Goal: Information Seeking & Learning: Check status

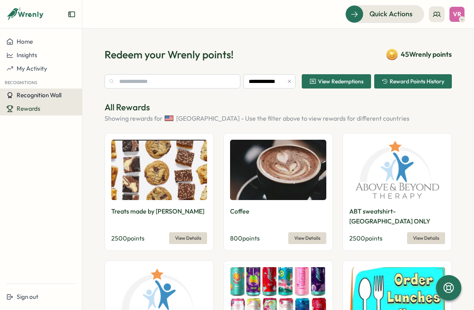
click at [42, 95] on span "Recognition Wall" at bounding box center [39, 95] width 45 height 8
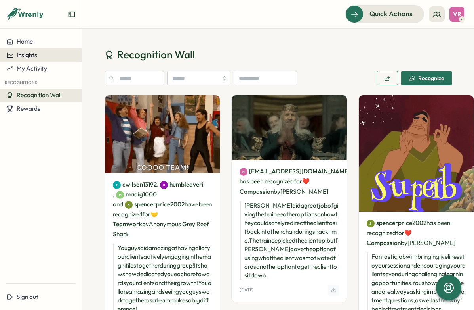
click at [41, 52] on div "Insights" at bounding box center [40, 55] width 69 height 7
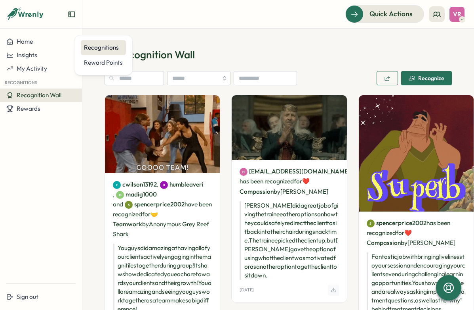
click at [106, 46] on div "Recognitions" at bounding box center [103, 47] width 39 height 9
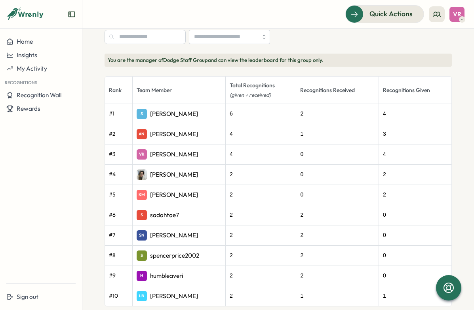
scroll to position [253, 0]
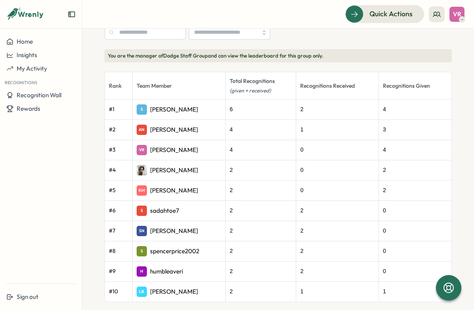
click at [305, 129] on div "1" at bounding box center [337, 129] width 75 height 9
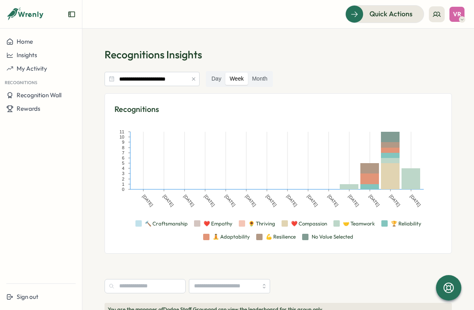
scroll to position [0, 0]
click at [309, 235] on div "No Value Selected" at bounding box center [327, 236] width 51 height 7
click at [261, 77] on label "Month" at bounding box center [259, 79] width 23 height 13
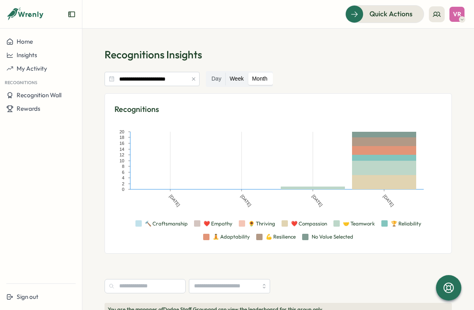
click at [243, 78] on label "Week" at bounding box center [237, 79] width 22 height 13
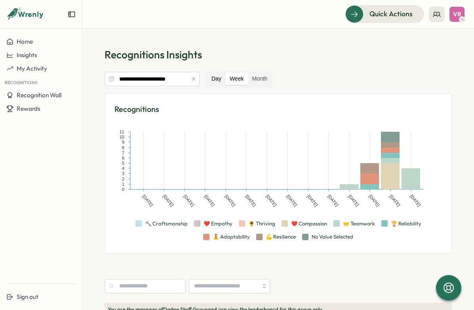
click at [219, 80] on label "Day" at bounding box center [217, 79] width 18 height 13
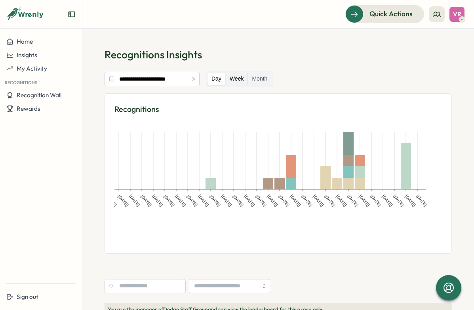
click at [241, 76] on label "Week" at bounding box center [237, 79] width 22 height 13
